Goal: Information Seeking & Learning: Understand process/instructions

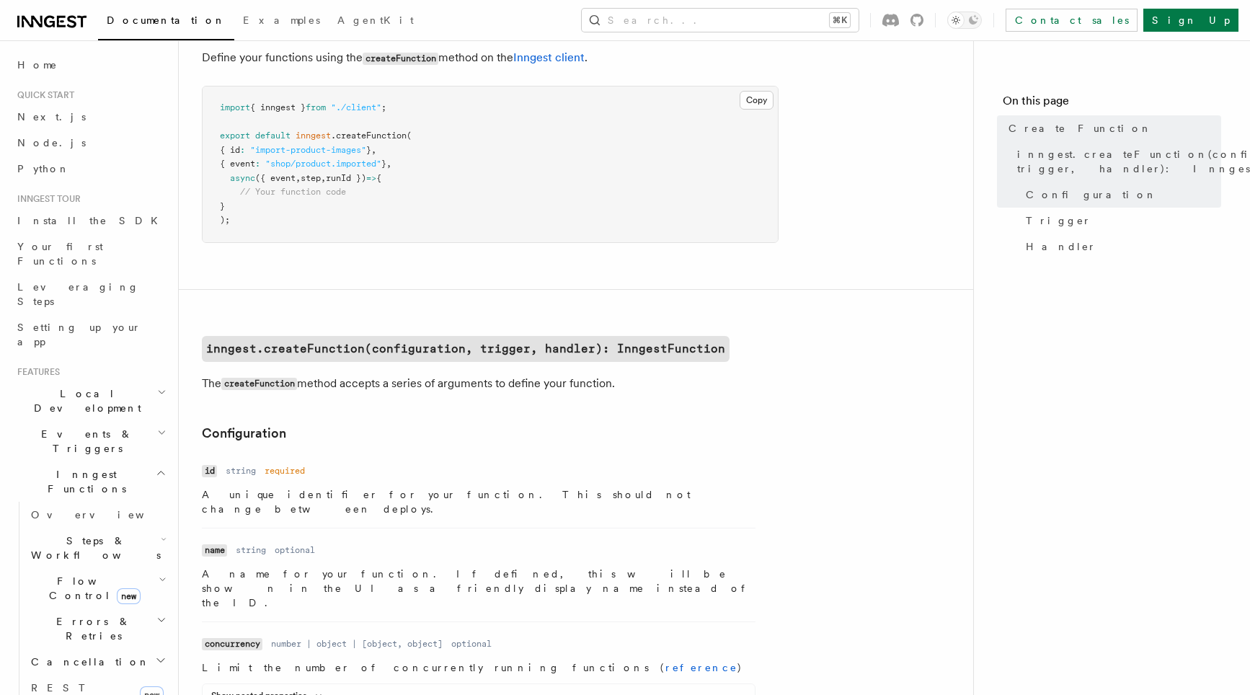
scroll to position [90, 0]
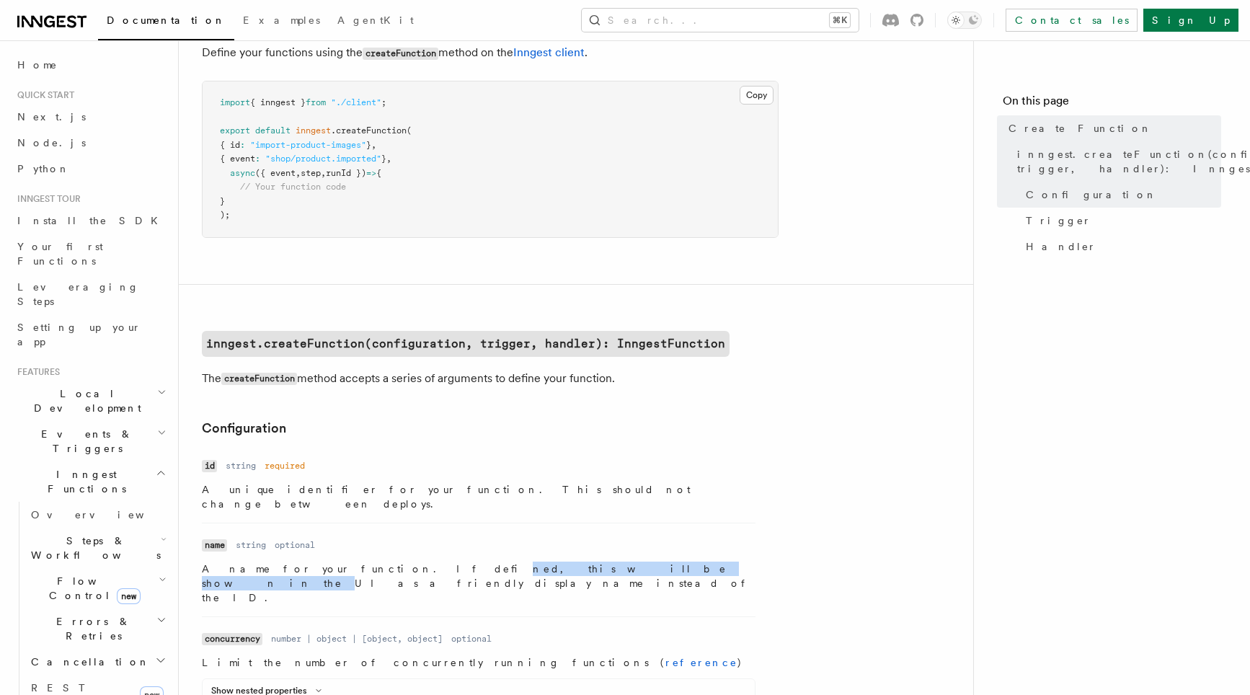
drag, startPoint x: 344, startPoint y: 549, endPoint x: 476, endPoint y: 549, distance: 131.9
click at [475, 562] on p "A name for your function. If defined, this will be shown in the UI as a friendl…" at bounding box center [479, 583] width 554 height 43
click at [327, 379] on p "The createFunction method accepts a series of arguments to define your function." at bounding box center [490, 378] width 577 height 21
click at [331, 340] on code "inngest.createFunction(configuration, trigger, handler): InngestFunction" at bounding box center [466, 344] width 528 height 26
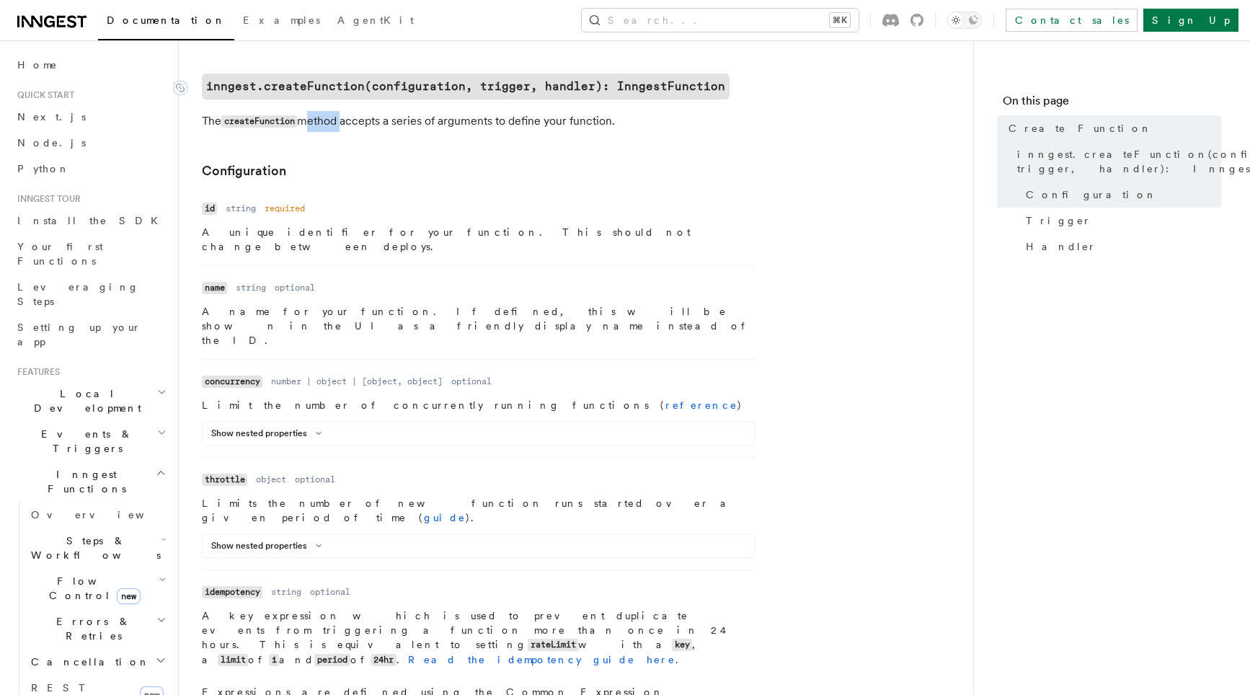
scroll to position [348, 0]
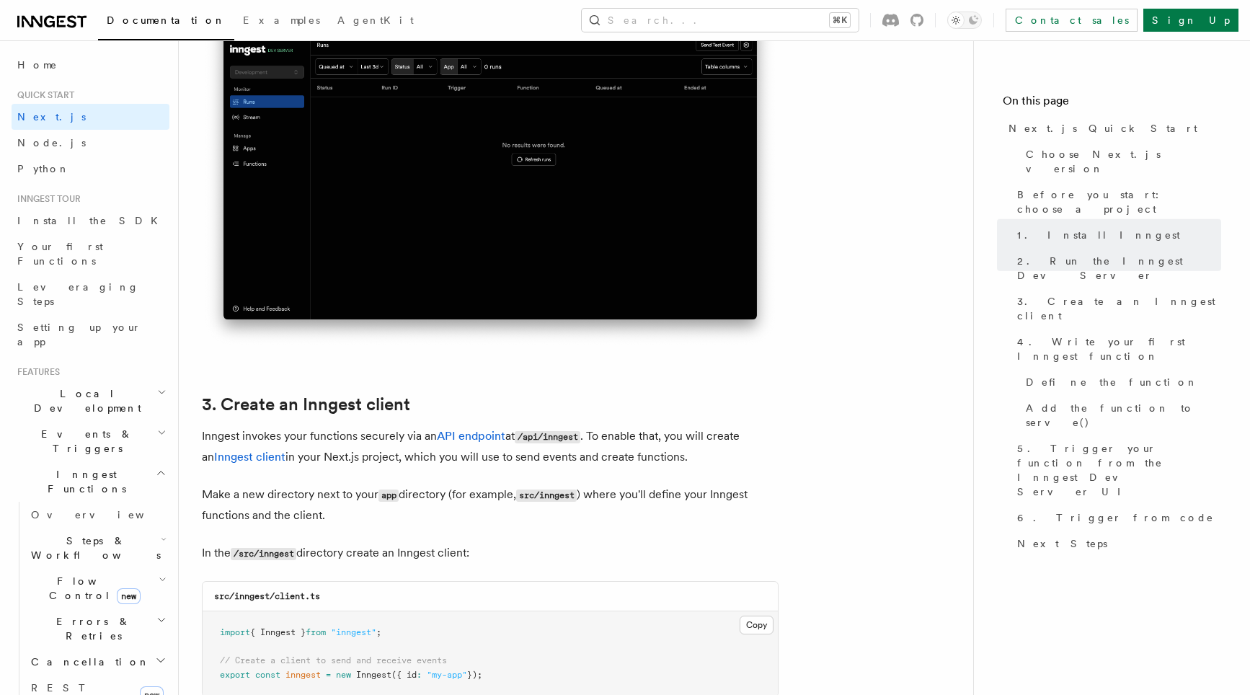
scroll to position [1671, 0]
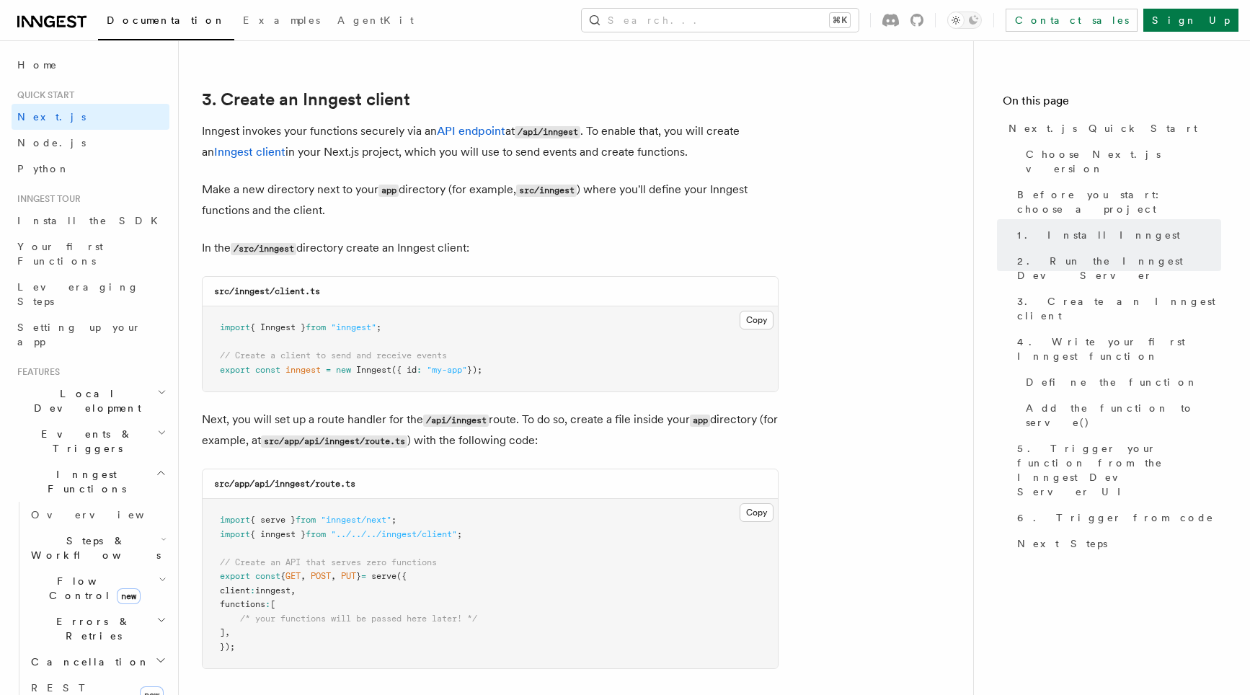
click at [373, 368] on span "Inngest" at bounding box center [373, 370] width 35 height 10
